Goal: Transaction & Acquisition: Purchase product/service

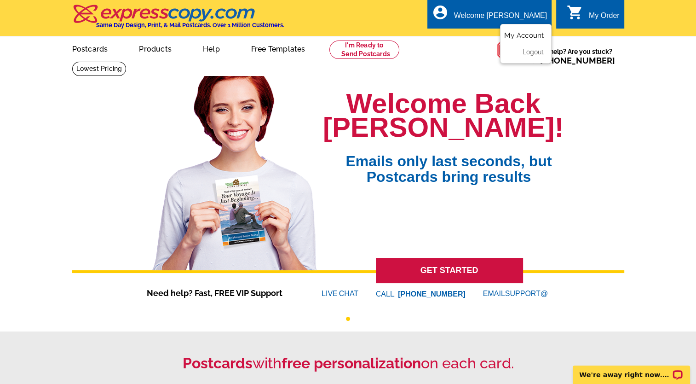
click at [513, 38] on link "My Account" at bounding box center [524, 35] width 40 height 8
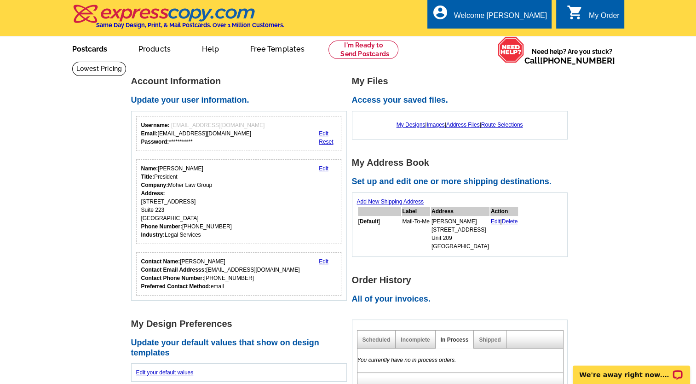
click at [99, 52] on link "Postcards" at bounding box center [90, 48] width 64 height 22
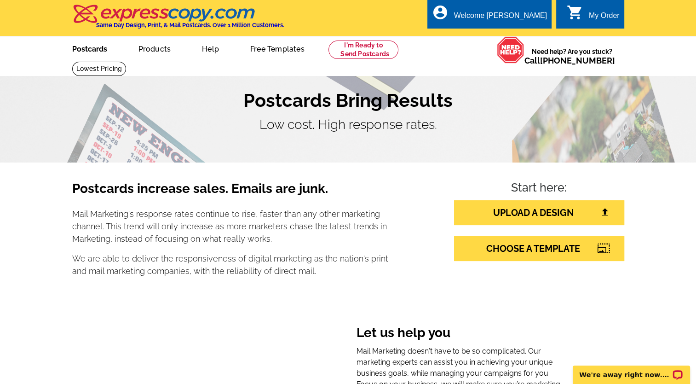
click at [93, 49] on link "Postcards" at bounding box center [90, 48] width 64 height 22
click at [528, 208] on link "UPLOAD A DESIGN" at bounding box center [539, 212] width 170 height 25
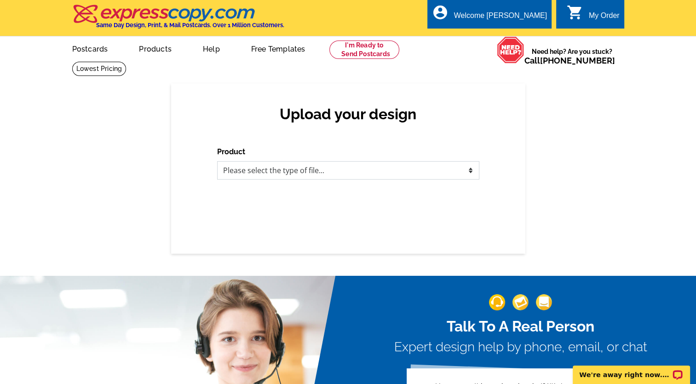
click at [292, 172] on select "Please select the type of file... Postcards Business Cards Letters and flyers G…" at bounding box center [348, 170] width 262 height 18
select select "1"
click at [217, 162] on select "Please select the type of file... Postcards Business Cards Letters and flyers G…" at bounding box center [348, 170] width 262 height 18
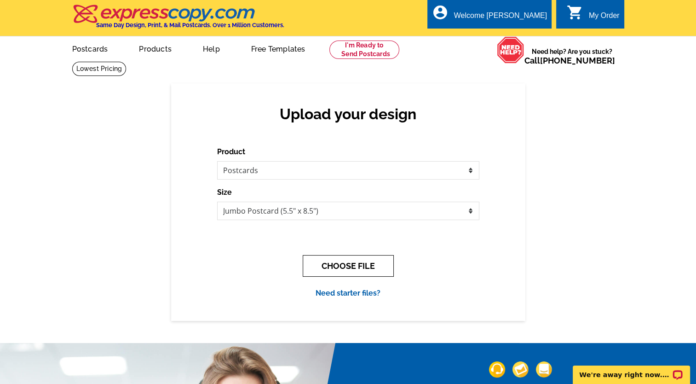
click at [322, 266] on button "CHOOSE FILE" at bounding box center [348, 266] width 91 height 22
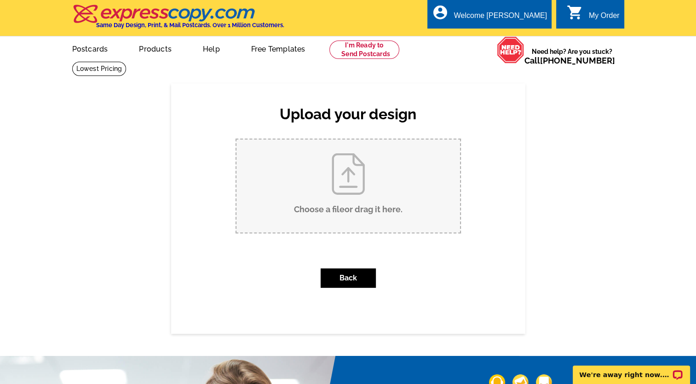
click at [330, 160] on input "Choose a file or drag it here ." at bounding box center [349, 185] width 224 height 93
type input "C:\fakepath\am2024d_foreclosure.pdf"
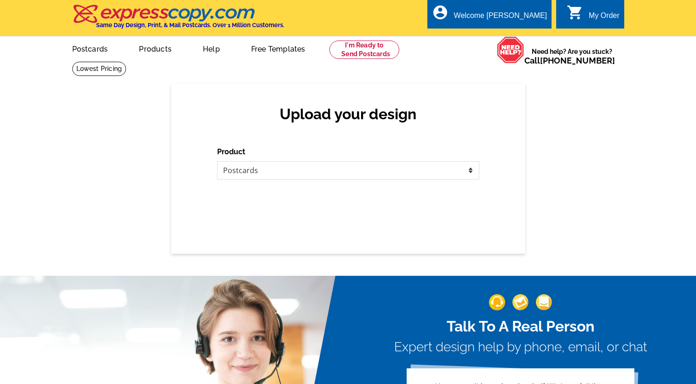
select select "1"
click at [348, 167] on select "Please select the type of file... Postcards Business Cards Letters and flyers G…" at bounding box center [348, 170] width 262 height 18
select select "1"
click at [217, 162] on select "Please select the type of file... Postcards Business Cards Letters and flyers G…" at bounding box center [348, 170] width 262 height 18
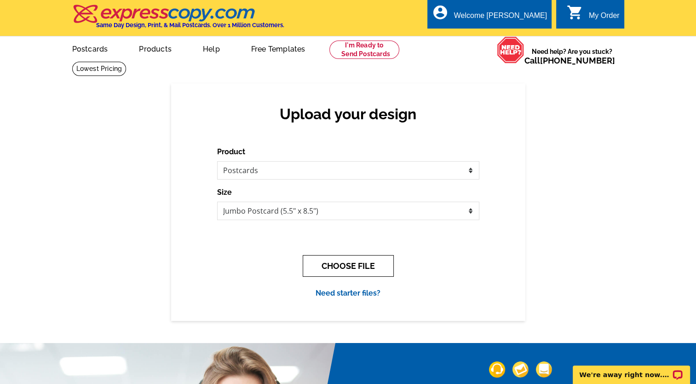
click at [328, 265] on button "CHOOSE FILE" at bounding box center [348, 266] width 91 height 22
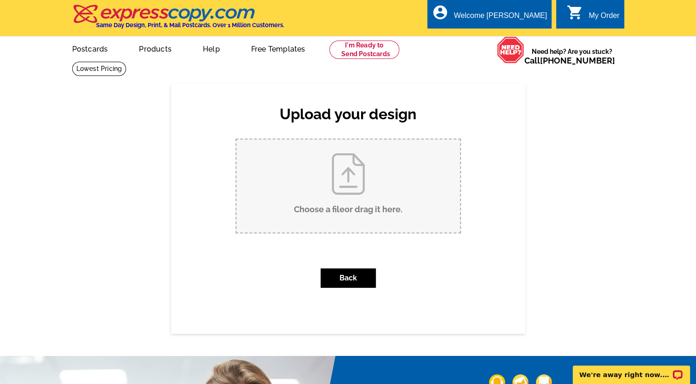
click at [306, 174] on input "Choose a file or drag it here ." at bounding box center [349, 185] width 224 height 93
type input "C:\fakepath\am2025b_hybrid (4).pdf"
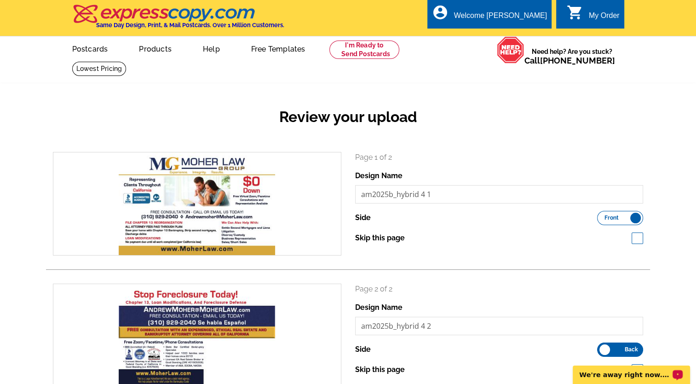
scroll to position [335, 0]
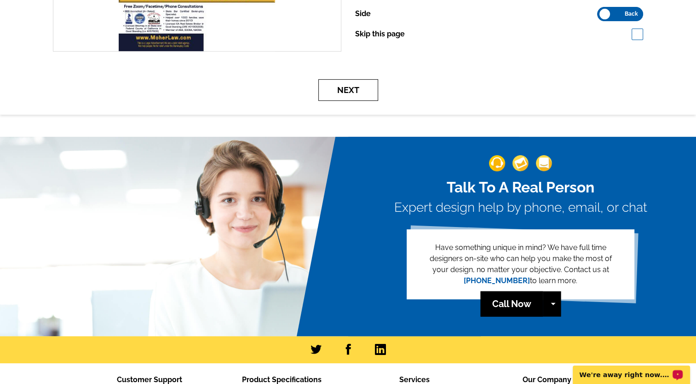
click at [355, 95] on button "Next" at bounding box center [348, 90] width 60 height 22
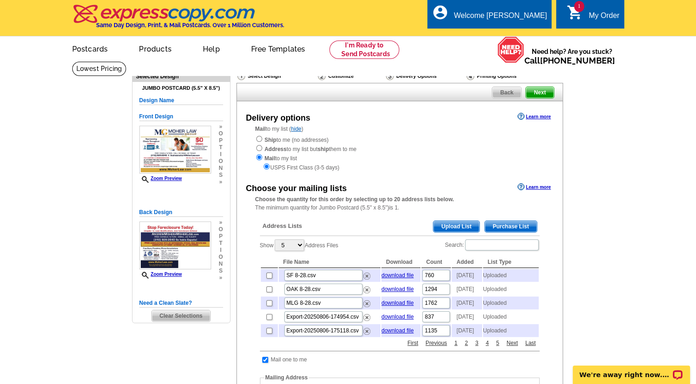
click at [447, 222] on span "Upload List" at bounding box center [457, 226] width 46 height 11
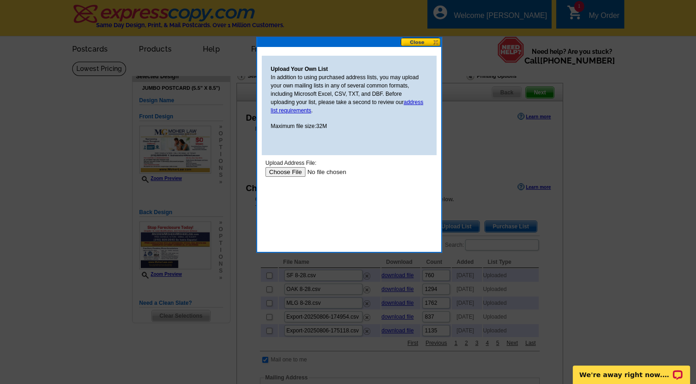
click at [287, 178] on body "Upload Address File: Upload" at bounding box center [349, 200] width 168 height 83
click at [287, 174] on input "file" at bounding box center [323, 172] width 116 height 10
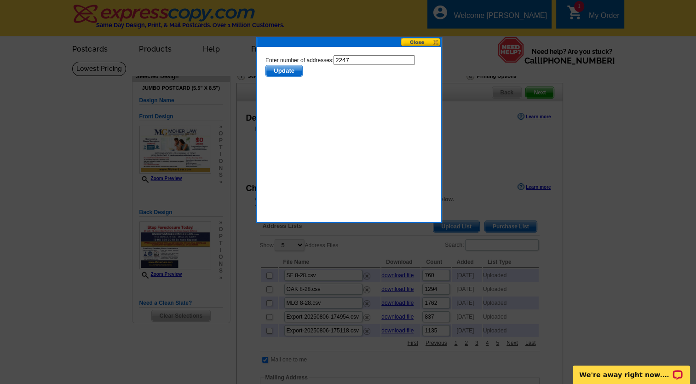
click at [282, 76] on body "Enter number of addresses: 2247 Update" at bounding box center [349, 96] width 168 height 83
click at [283, 72] on span "Update" at bounding box center [284, 70] width 36 height 11
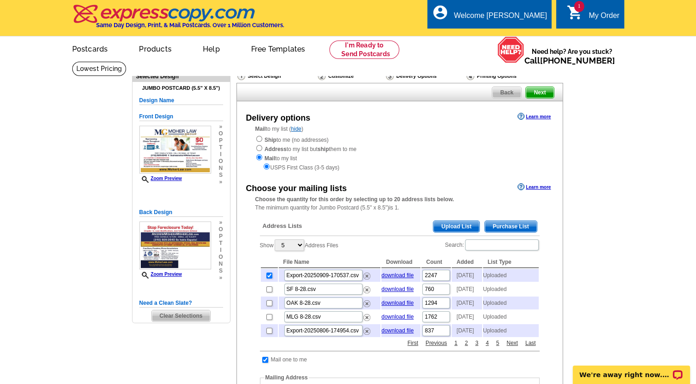
click at [547, 88] on span "Next" at bounding box center [540, 92] width 28 height 11
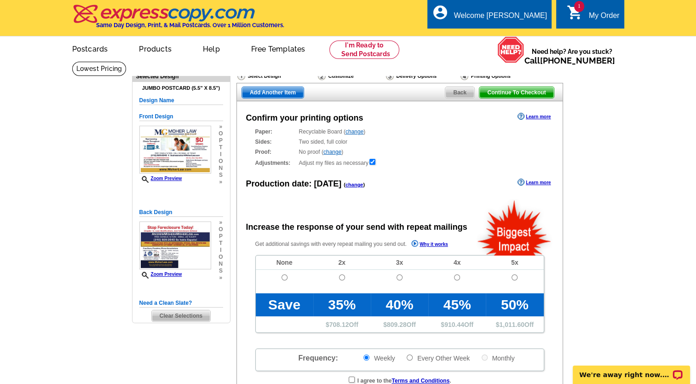
radio input "false"
click at [286, 278] on input "radio" at bounding box center [285, 277] width 6 height 6
radio input "true"
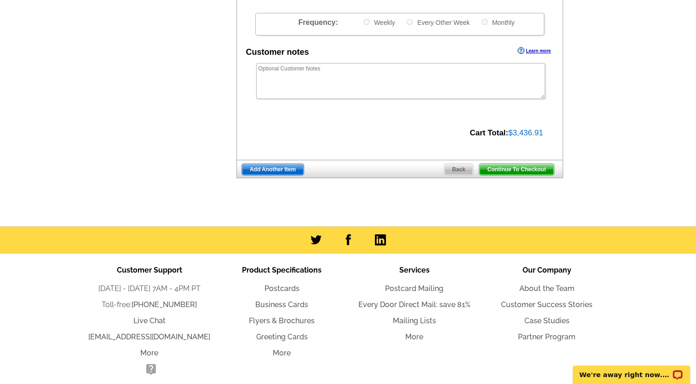
click at [506, 165] on span "Continue To Checkout" at bounding box center [517, 169] width 74 height 11
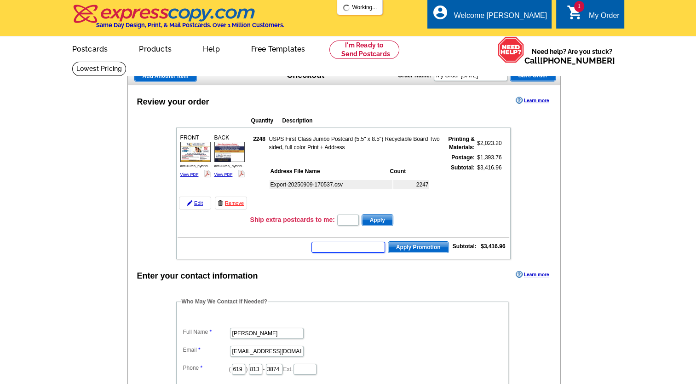
click at [352, 248] on input "text" at bounding box center [349, 247] width 74 height 11
click at [350, 247] on input "text" at bounding box center [349, 247] width 74 height 11
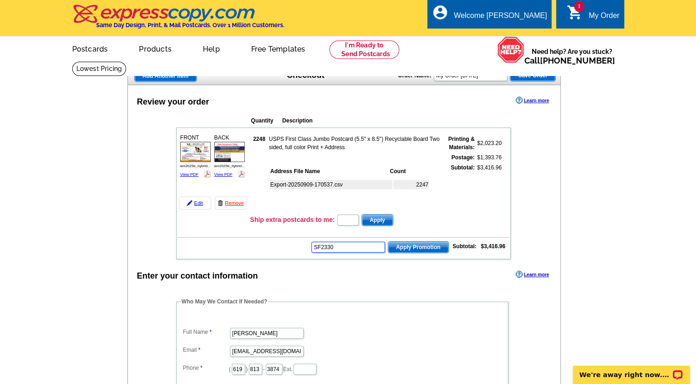
type input "SF2330"
click at [402, 247] on span "Apply Promotion" at bounding box center [418, 247] width 60 height 11
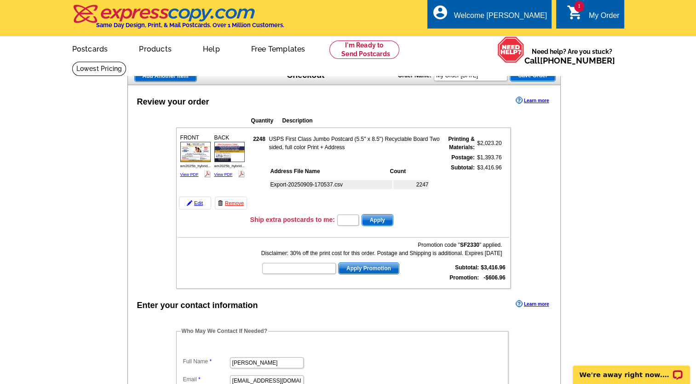
click at [680, 284] on main "Add Another Item Checkout Order Name: My Order [DATE] Save Order Review your or…" at bounding box center [348, 390] width 696 height 659
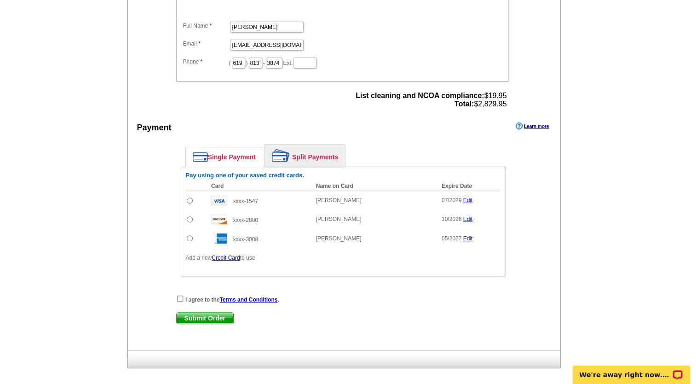
click at [189, 216] on input "radio" at bounding box center [190, 219] width 6 height 6
radio input "true"
click at [177, 295] on input "checkbox" at bounding box center [180, 298] width 6 height 6
checkbox input "true"
click at [192, 312] on span "Submit Order" at bounding box center [205, 317] width 57 height 11
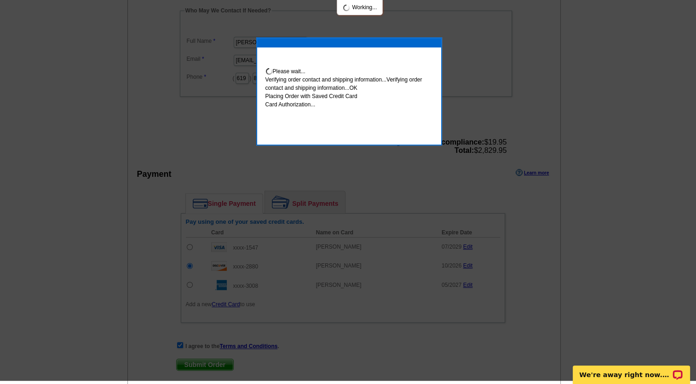
scroll to position [332, 0]
